Goal: Navigation & Orientation: Find specific page/section

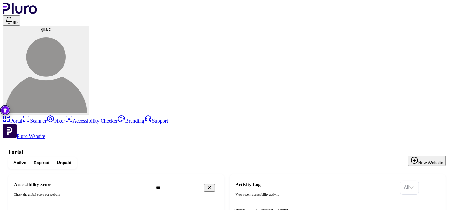
click at [295, 149] on h1 "Portal" at bounding box center [226, 152] width 437 height 7
click at [296, 149] on h1 "Portal" at bounding box center [226, 152] width 437 height 7
click at [255, 149] on h1 "Portal" at bounding box center [226, 152] width 437 height 7
click at [256, 149] on h1 "Portal" at bounding box center [226, 152] width 437 height 7
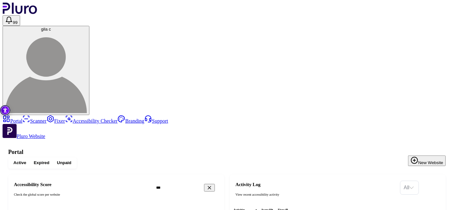
click at [265, 149] on h1 "Portal" at bounding box center [226, 152] width 437 height 7
drag, startPoint x: 274, startPoint y: 30, endPoint x: 297, endPoint y: 33, distance: 23.8
click at [274, 149] on h1 "Portal" at bounding box center [226, 152] width 437 height 7
click at [312, 158] on div "Active Expired Unpaid New Website" at bounding box center [226, 163] width 437 height 11
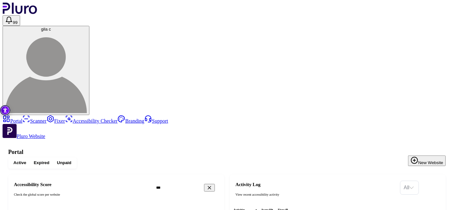
drag, startPoint x: 286, startPoint y: 33, endPoint x: 297, endPoint y: 32, distance: 11.2
click at [307, 158] on div "Active Expired Unpaid New Website" at bounding box center [226, 163] width 437 height 11
